Goal: Task Accomplishment & Management: Complete application form

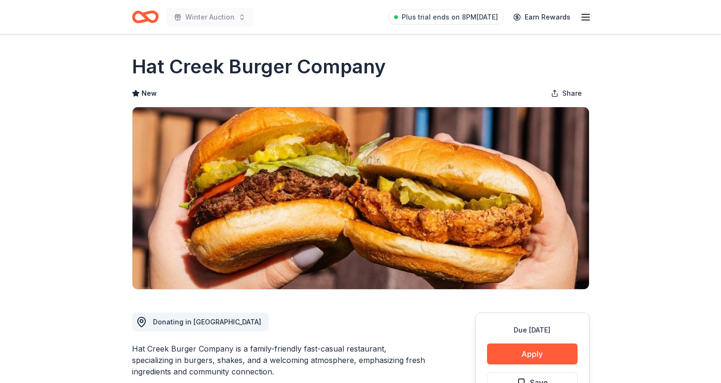
scroll to position [143, 0]
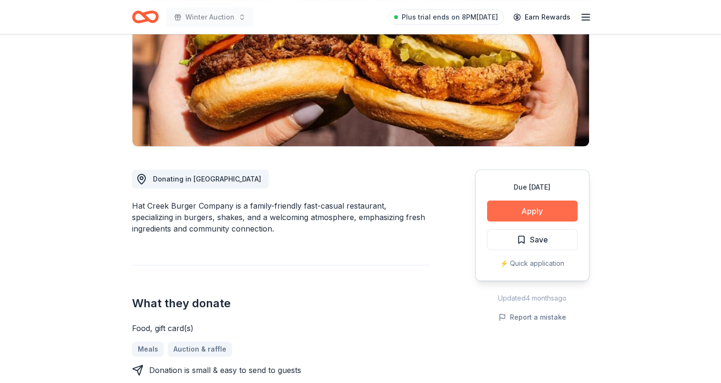
click at [535, 213] on button "Apply" at bounding box center [532, 211] width 91 height 21
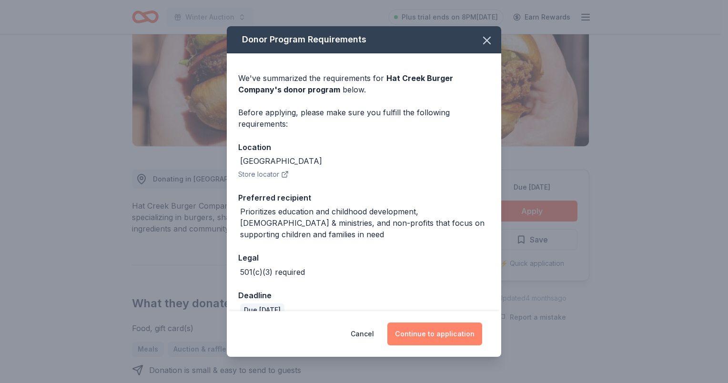
click at [439, 337] on button "Continue to application" at bounding box center [435, 334] width 95 height 23
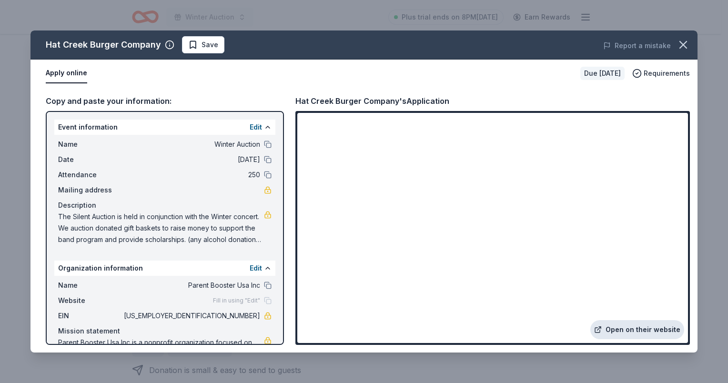
click at [635, 324] on link "Open on their website" at bounding box center [638, 329] width 94 height 19
click at [681, 42] on icon "button" at bounding box center [683, 44] width 7 height 7
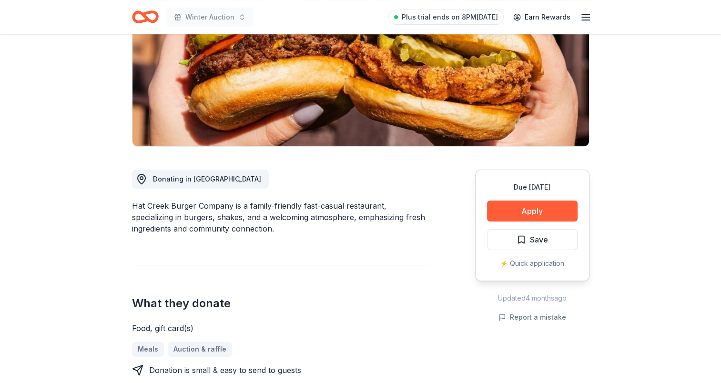
drag, startPoint x: 524, startPoint y: 240, endPoint x: 515, endPoint y: 239, distance: 9.1
click at [524, 239] on span "Save" at bounding box center [532, 240] width 31 height 12
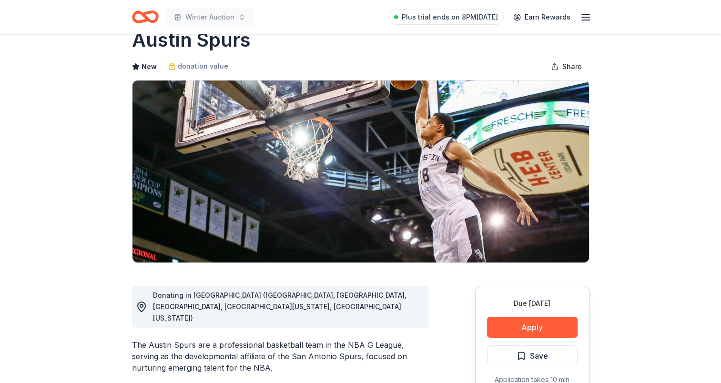
scroll to position [48, 0]
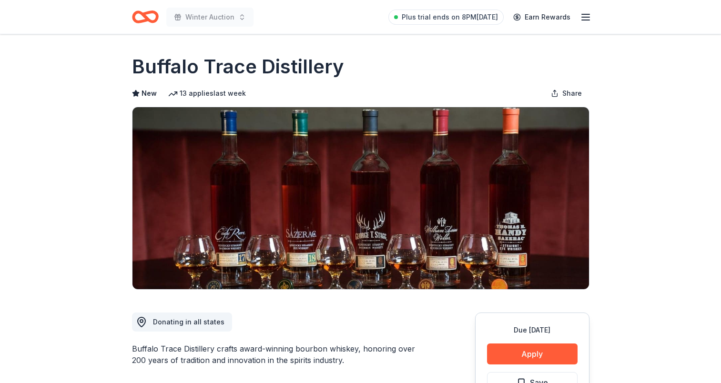
scroll to position [48, 0]
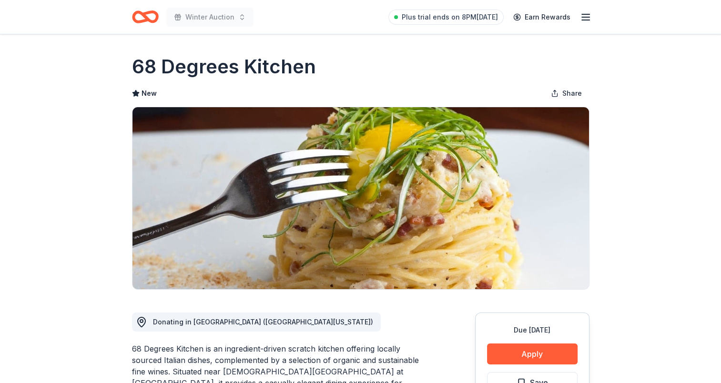
scroll to position [191, 0]
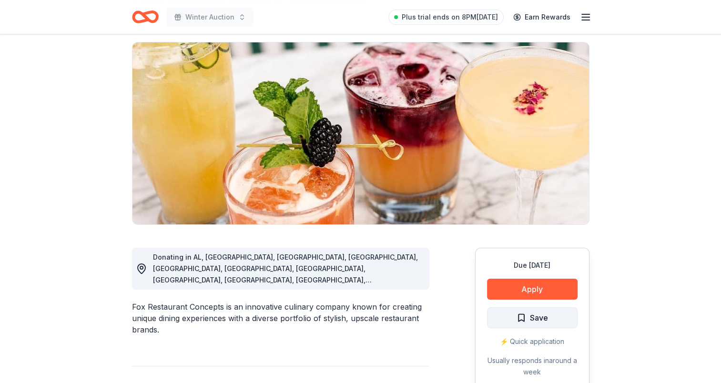
scroll to position [143, 0]
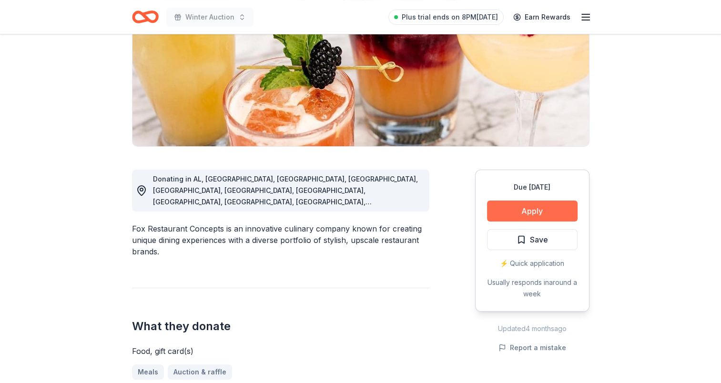
click at [509, 212] on button "Apply" at bounding box center [532, 211] width 91 height 21
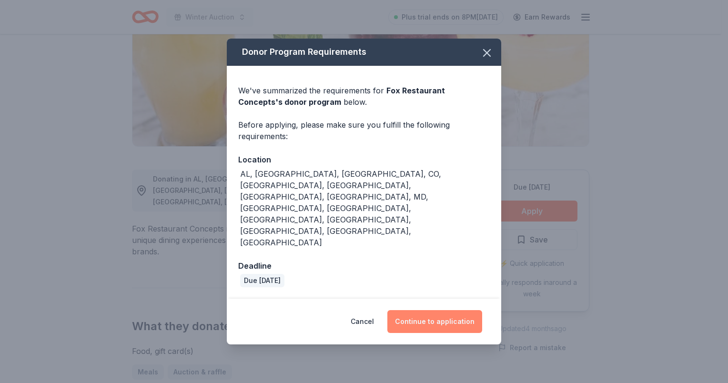
click at [442, 310] on button "Continue to application" at bounding box center [435, 321] width 95 height 23
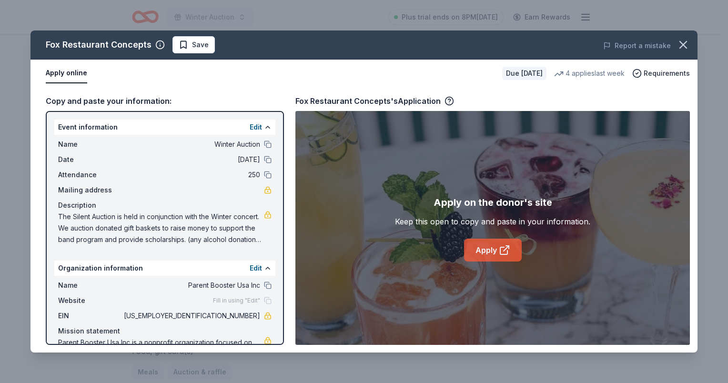
click at [486, 248] on link "Apply" at bounding box center [493, 250] width 58 height 23
drag, startPoint x: 681, startPoint y: 46, endPoint x: 623, endPoint y: 99, distance: 78.2
click at [681, 47] on icon "button" at bounding box center [683, 44] width 13 height 13
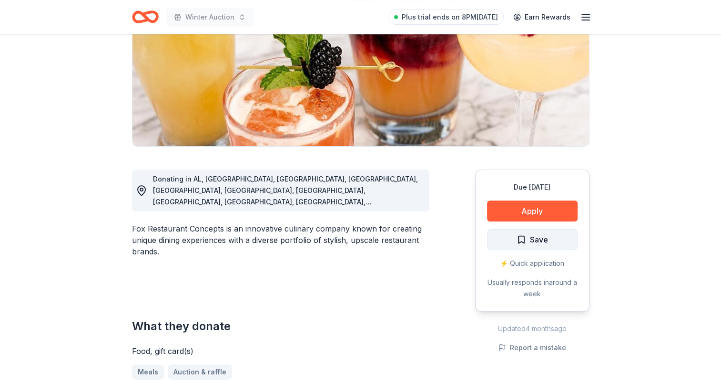
click at [520, 236] on span "Save" at bounding box center [532, 240] width 31 height 12
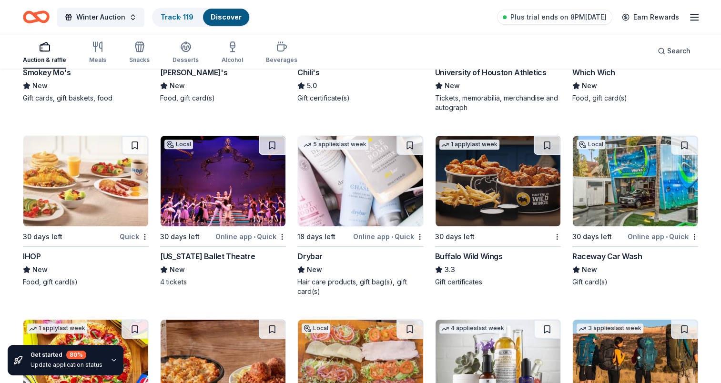
scroll to position [4415, 0]
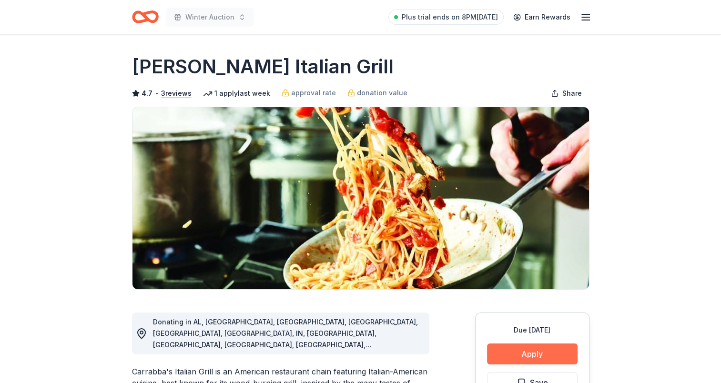
click at [513, 359] on button "Apply" at bounding box center [532, 354] width 91 height 21
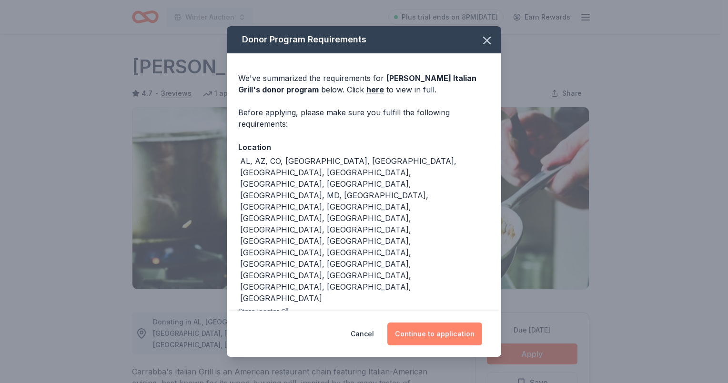
drag, startPoint x: 449, startPoint y: 300, endPoint x: 448, endPoint y: 289, distance: 11.5
click at [449, 323] on button "Continue to application" at bounding box center [435, 334] width 95 height 23
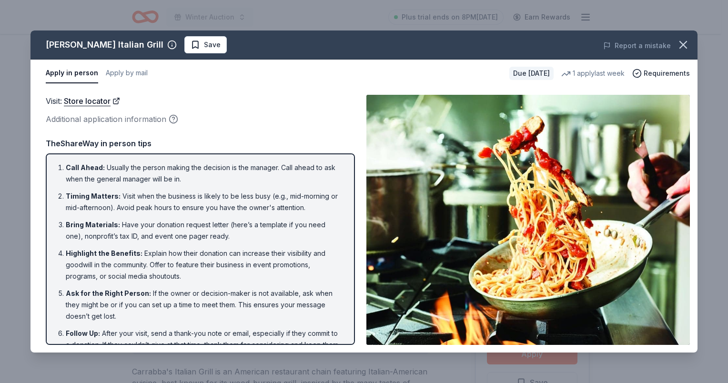
click at [191, 46] on span "Save" at bounding box center [206, 44] width 30 height 11
click at [681, 40] on icon "button" at bounding box center [683, 44] width 13 height 13
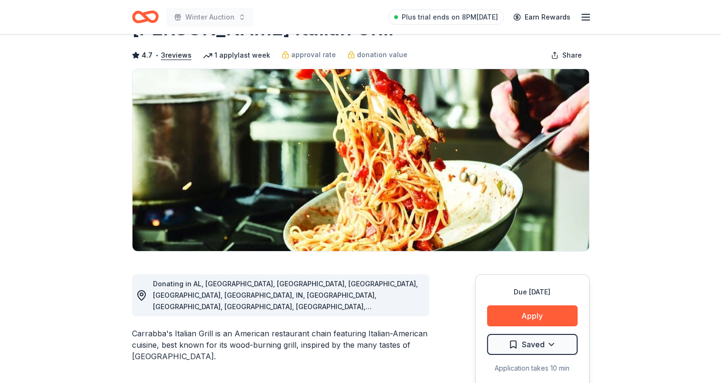
scroll to position [143, 0]
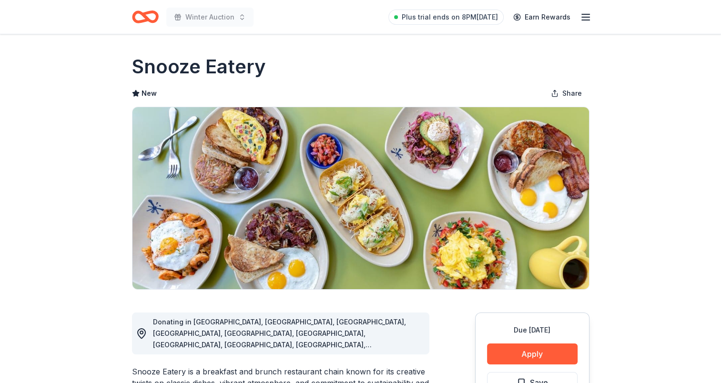
scroll to position [143, 0]
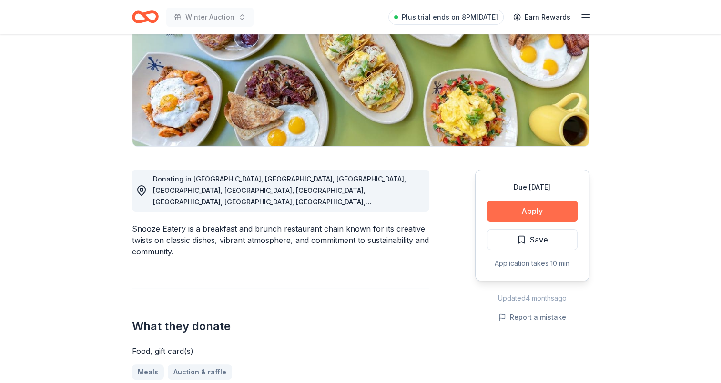
click at [526, 211] on button "Apply" at bounding box center [532, 211] width 91 height 21
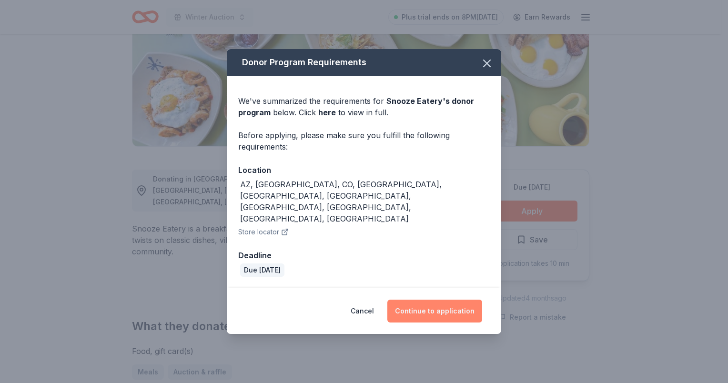
click at [428, 301] on button "Continue to application" at bounding box center [435, 311] width 95 height 23
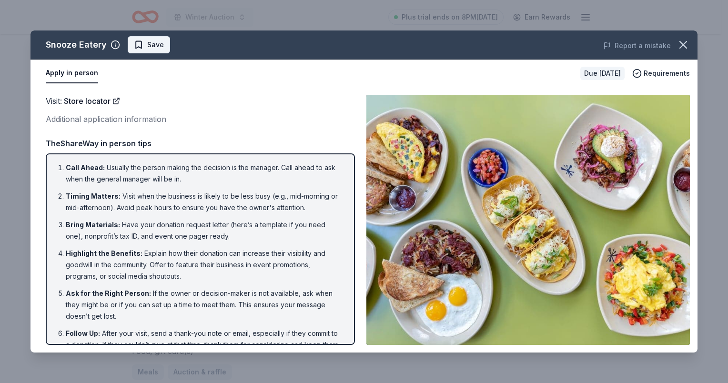
click at [141, 42] on span "Save" at bounding box center [149, 44] width 30 height 11
click at [686, 43] on icon "button" at bounding box center [683, 44] width 13 height 13
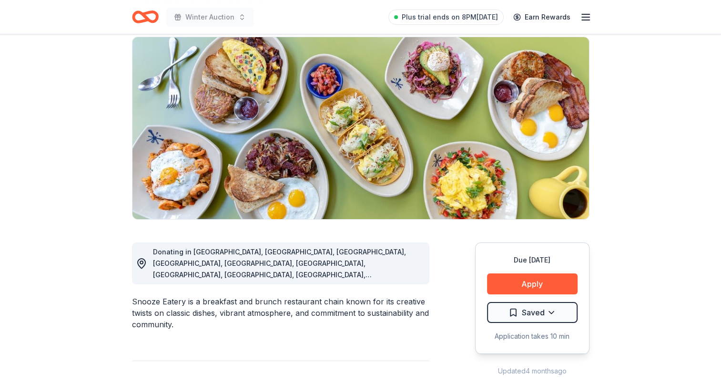
scroll to position [0, 0]
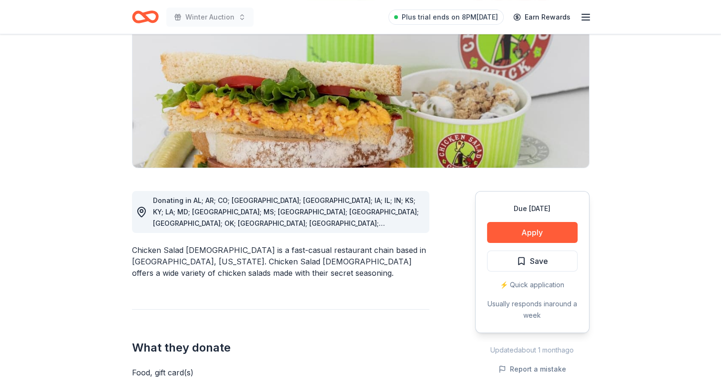
scroll to position [191, 0]
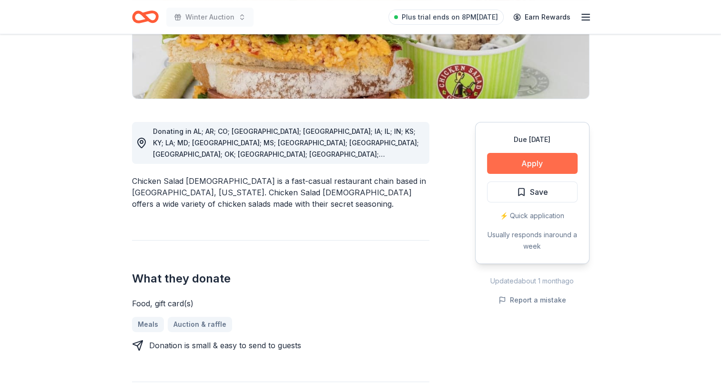
click at [548, 164] on button "Apply" at bounding box center [532, 163] width 91 height 21
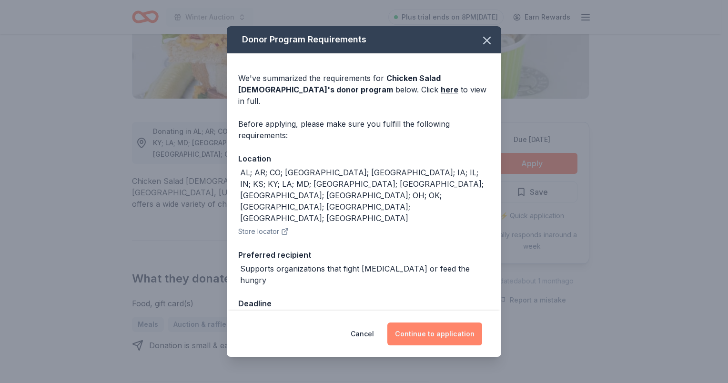
click at [427, 328] on button "Continue to application" at bounding box center [435, 334] width 95 height 23
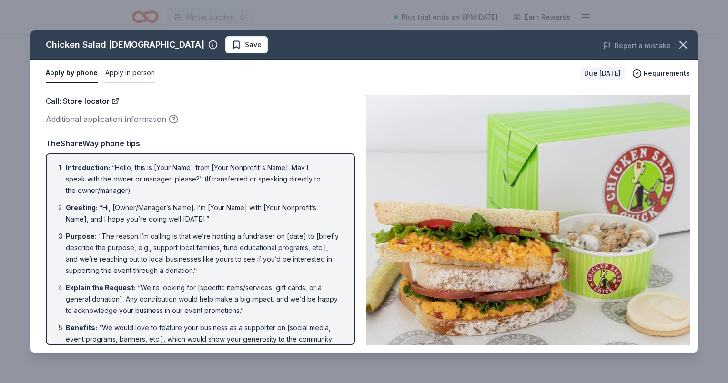
click at [139, 71] on button "Apply in person" at bounding box center [130, 73] width 50 height 20
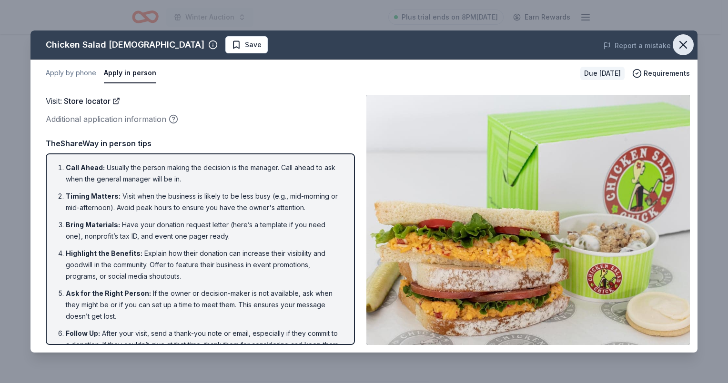
click at [688, 46] on icon "button" at bounding box center [683, 44] width 13 height 13
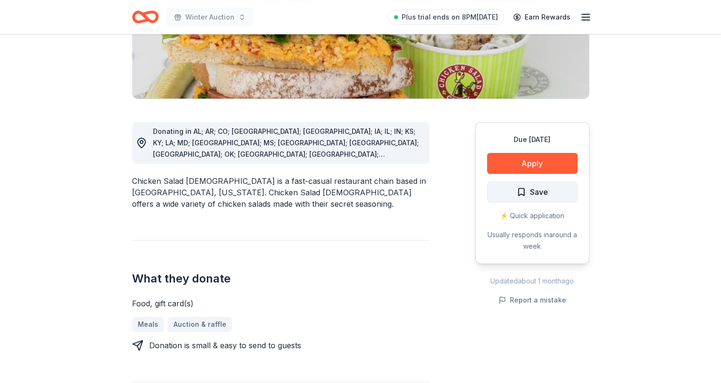
click at [510, 193] on button "Save" at bounding box center [532, 192] width 91 height 21
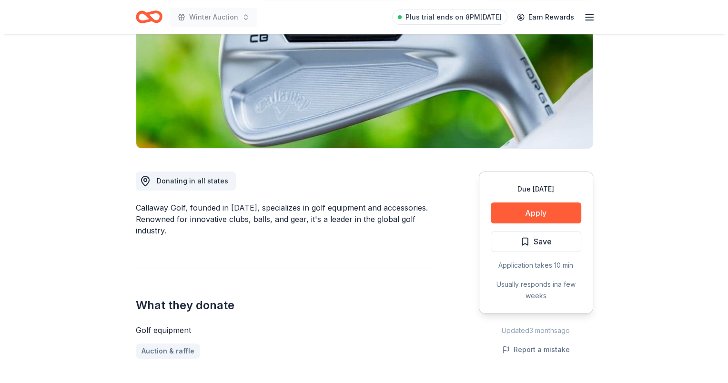
scroll to position [143, 0]
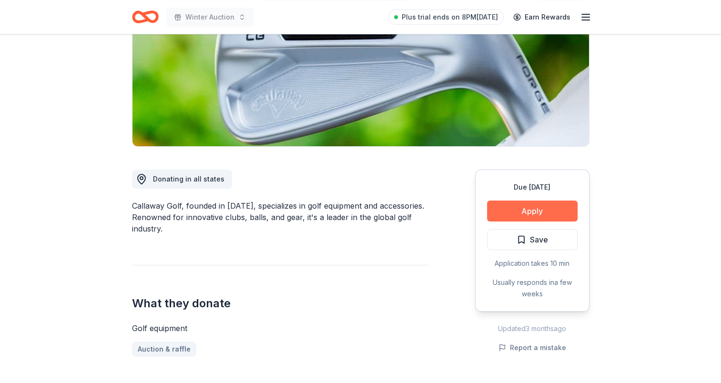
click at [530, 219] on button "Apply" at bounding box center [532, 211] width 91 height 21
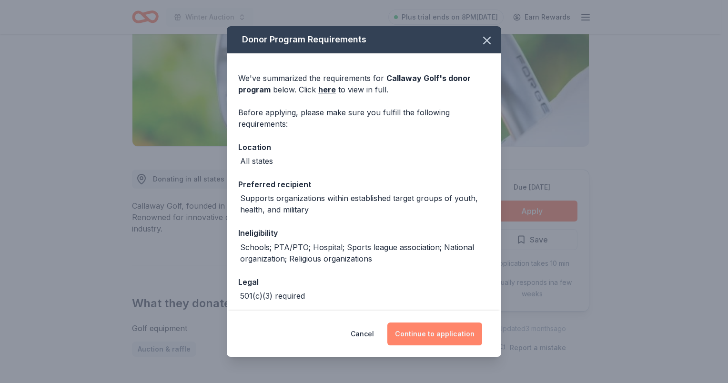
drag, startPoint x: 425, startPoint y: 336, endPoint x: 290, endPoint y: 61, distance: 306.5
click at [423, 334] on button "Continue to application" at bounding box center [435, 334] width 95 height 23
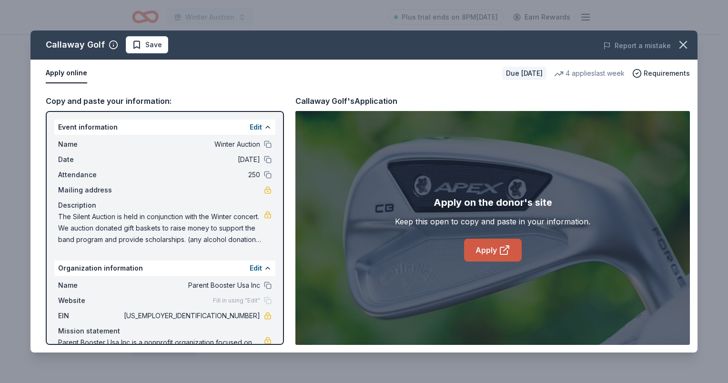
click at [501, 251] on icon at bounding box center [504, 250] width 11 height 11
